Goal: Task Accomplishment & Management: Manage account settings

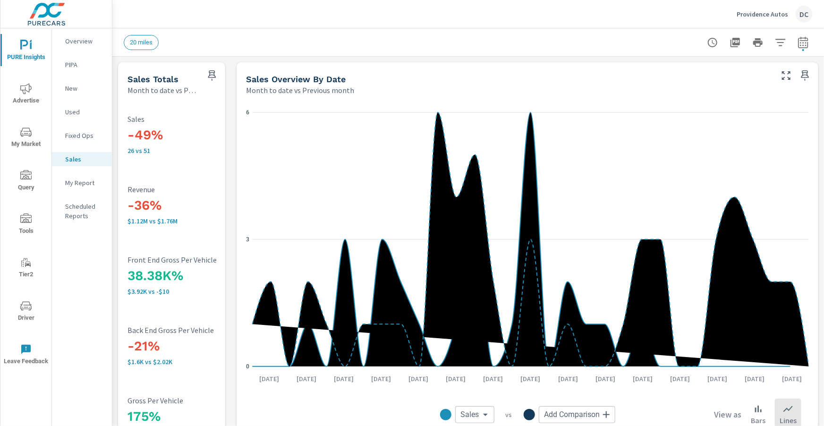
scroll to position [0, 7]
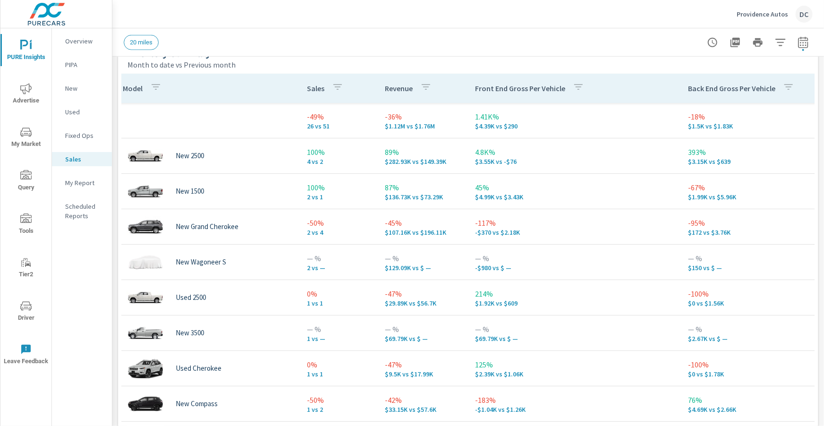
click at [787, 15] on p "Providence Autos" at bounding box center [762, 14] width 51 height 8
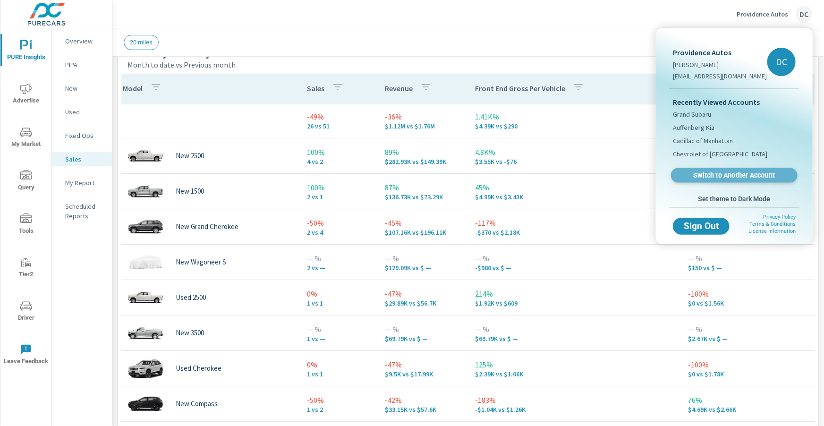
click at [733, 174] on span "Switch to Another Account" at bounding box center [734, 175] width 116 height 9
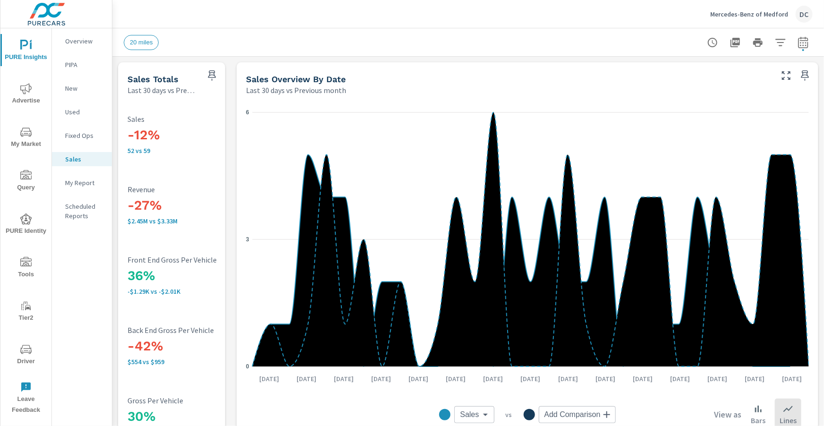
scroll to position [35, 0]
click at [18, 351] on span "Driver" at bounding box center [25, 355] width 45 height 23
